Goal: Find specific page/section: Find specific page/section

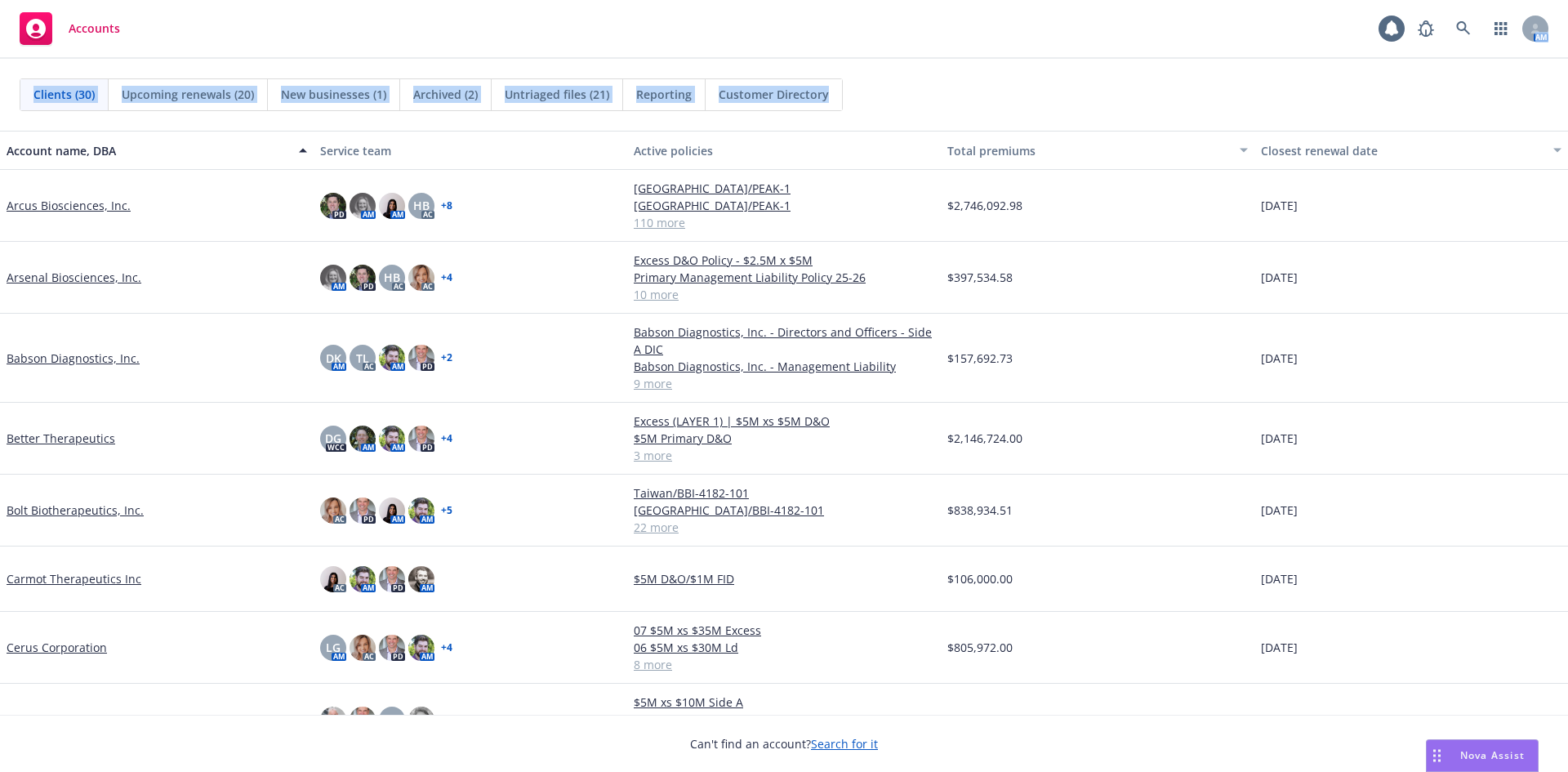
click at [995, 44] on div "Accounts 1 AM Clients (30) Upcoming renewals (20) New businesses (1) Archived (…" at bounding box center [784, 386] width 1568 height 772
